Goal: Task Accomplishment & Management: Use online tool/utility

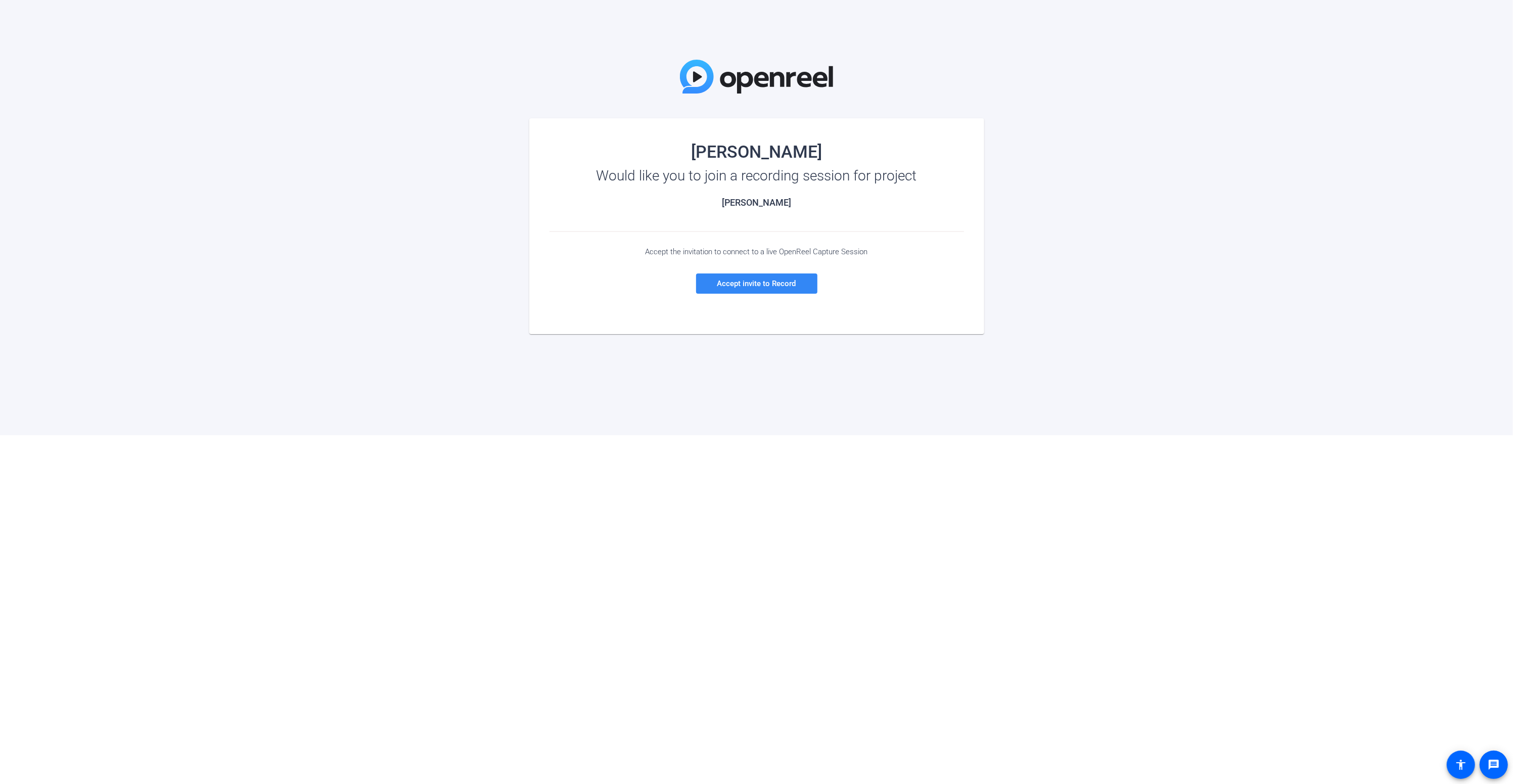
drag, startPoint x: 769, startPoint y: 267, endPoint x: 768, endPoint y: 273, distance: 6.1
click at [768, 268] on div "Accept the invitation to connect to a live OpenReel Capture Session Accept invi…" at bounding box center [756, 270] width 415 height 77
click at [766, 276] on span at bounding box center [756, 283] width 122 height 24
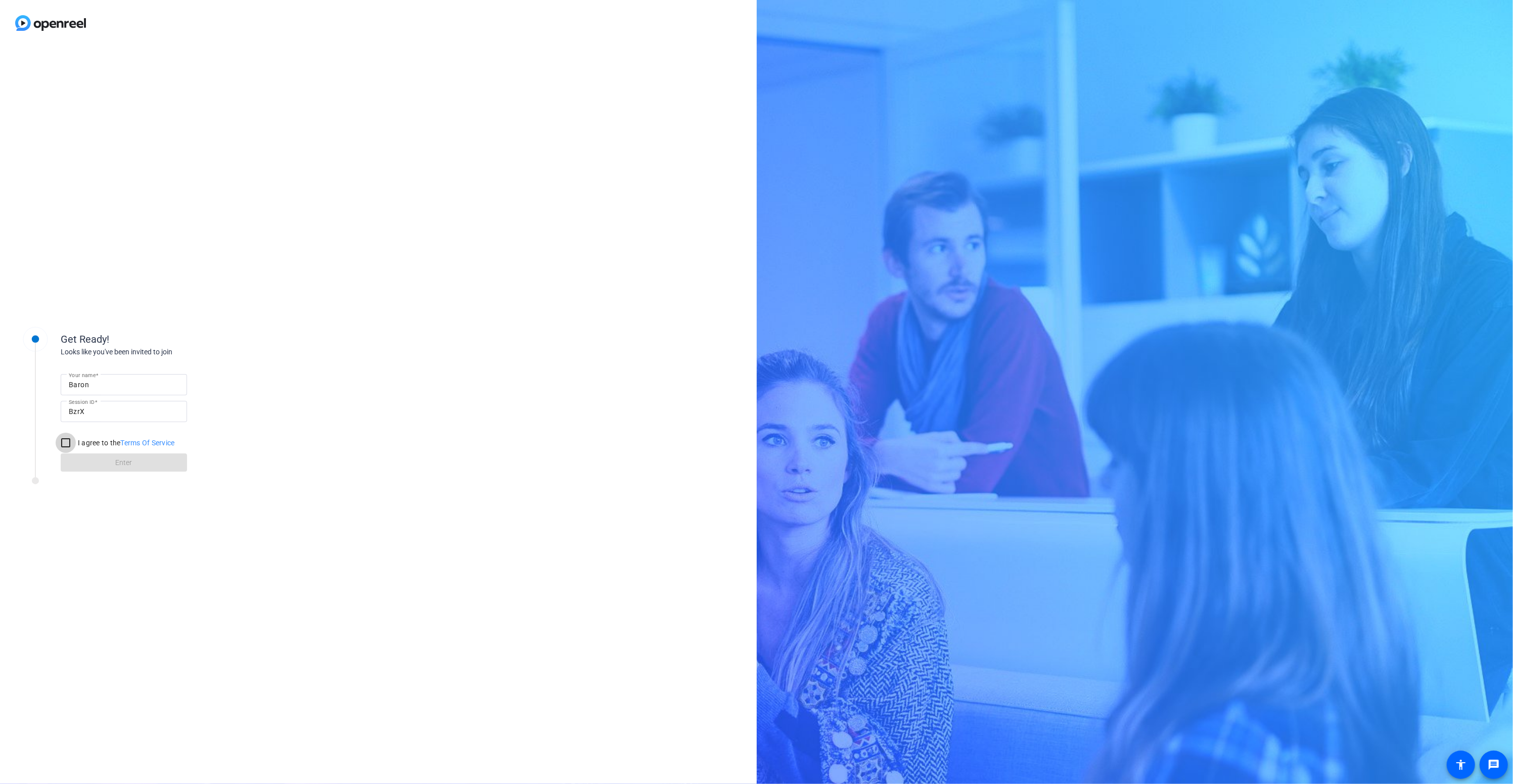
drag, startPoint x: 61, startPoint y: 441, endPoint x: 77, endPoint y: 447, distance: 17.1
click at [70, 443] on input "I agree to the Terms Of Service" at bounding box center [65, 442] width 21 height 21
checkbox input "true"
click at [122, 465] on span "Enter" at bounding box center [124, 463] width 17 height 11
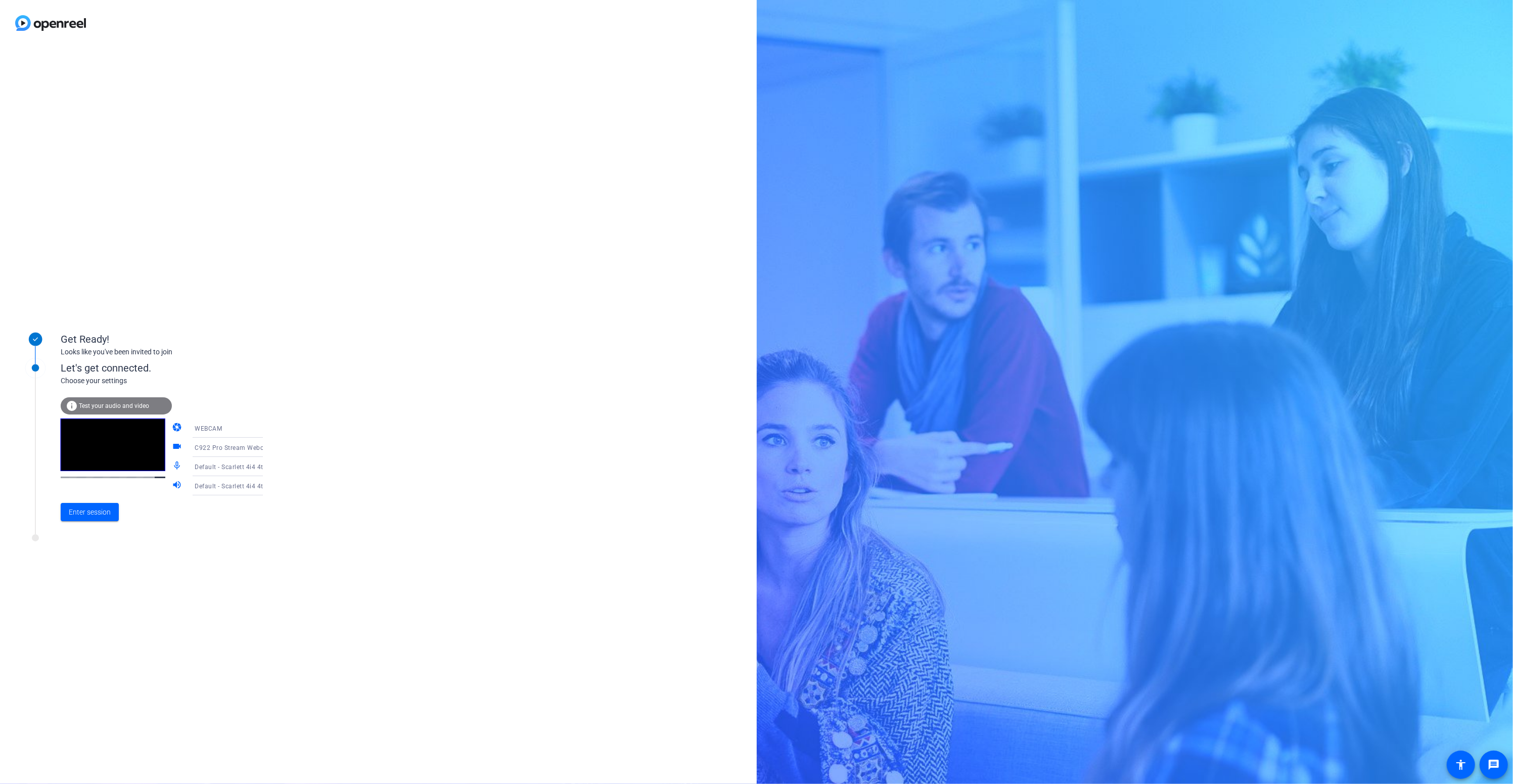
click at [207, 425] on span "WEBCAM" at bounding box center [208, 429] width 27 height 7
click at [99, 511] on div at bounding box center [756, 392] width 1513 height 784
click at [98, 511] on span "Enter session" at bounding box center [90, 512] width 42 height 11
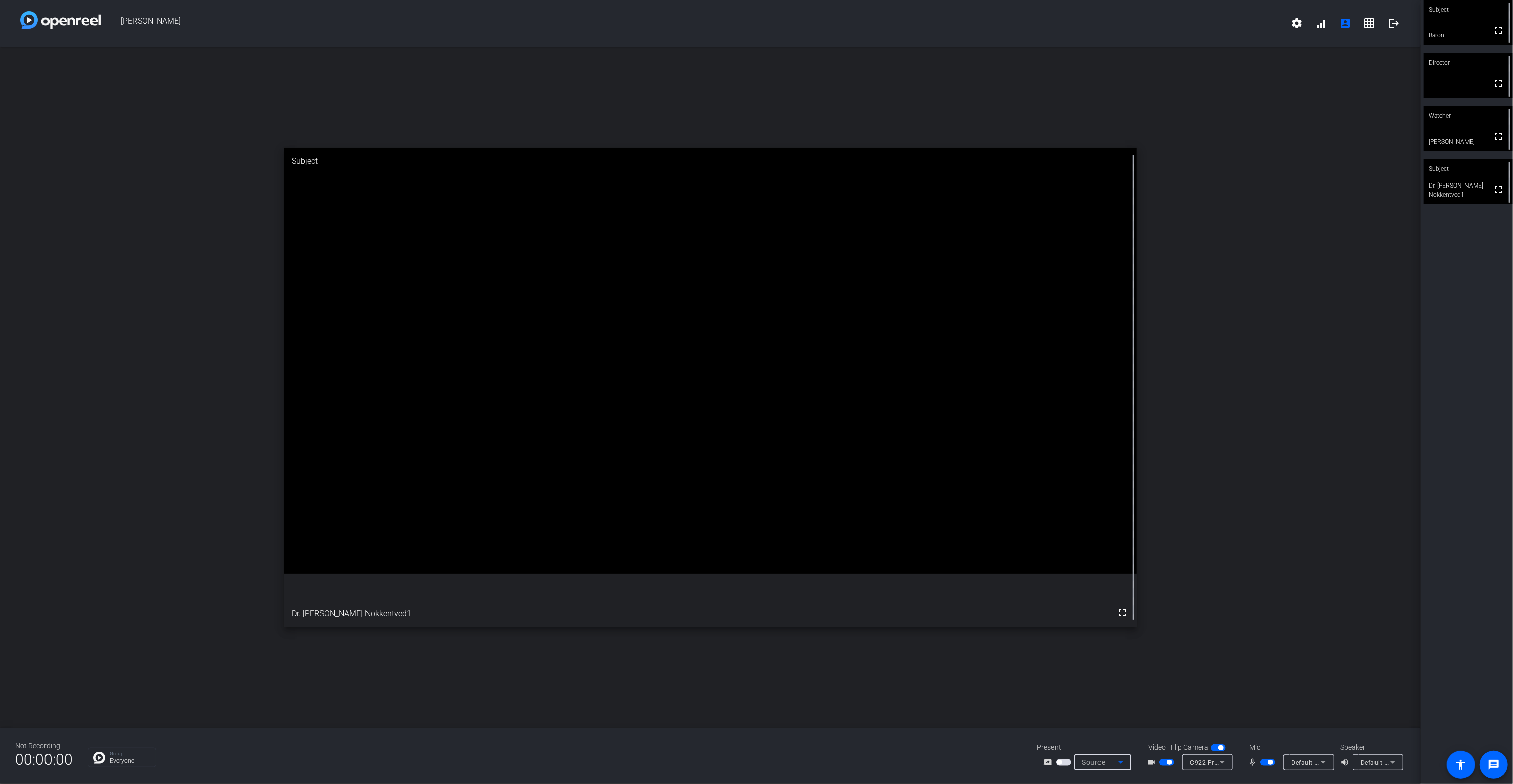
click at [1120, 762] on icon at bounding box center [1121, 762] width 5 height 3
click at [963, 767] on div at bounding box center [756, 392] width 1513 height 784
click at [1100, 766] on div "Source" at bounding box center [1100, 763] width 36 height 13
drag, startPoint x: 1225, startPoint y: 57, endPoint x: 1234, endPoint y: 47, distance: 13.5
click at [1231, 54] on div at bounding box center [756, 392] width 1513 height 784
